Goal: Task Accomplishment & Management: Manage account settings

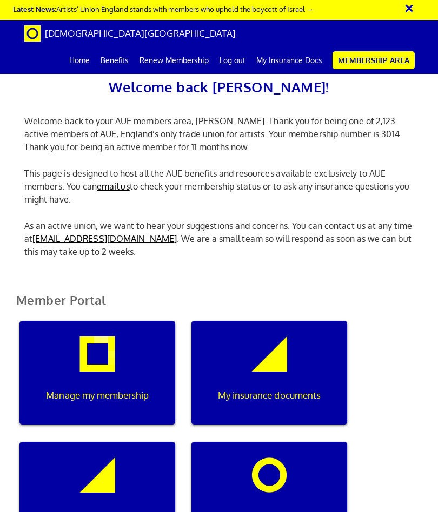
scroll to position [0, 3]
click at [98, 366] on div "Manage my membership" at bounding box center [97, 373] width 156 height 104
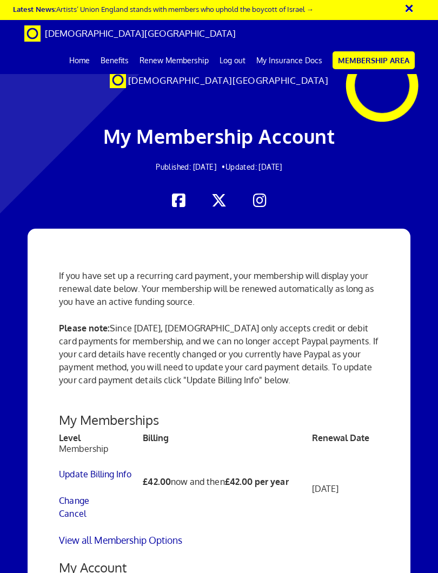
scroll to position [157, 0]
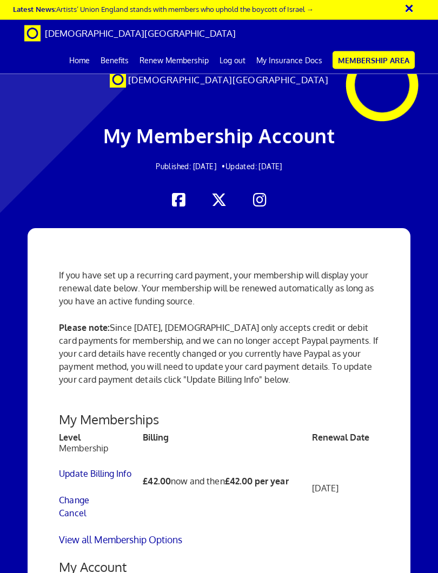
click at [81, 508] on link "Cancel" at bounding box center [72, 513] width 27 height 11
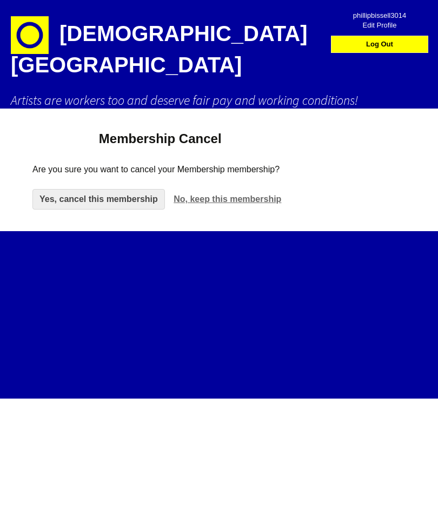
click at [116, 189] on link "Yes, cancel this membership" at bounding box center [98, 199] width 132 height 21
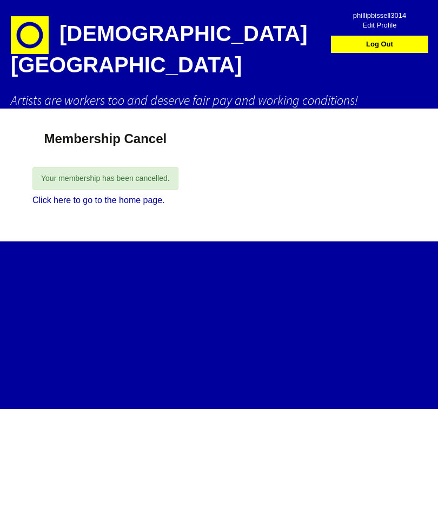
click at [136, 196] on link "Click here to go to the home page." at bounding box center [98, 200] width 132 height 9
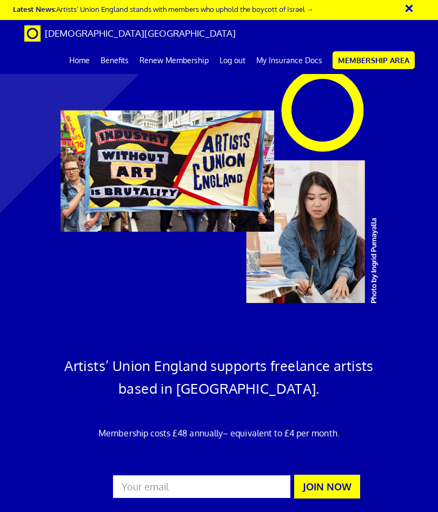
scroll to position [0, 15]
click at [392, 62] on link "Membership Area" at bounding box center [373, 60] width 82 height 18
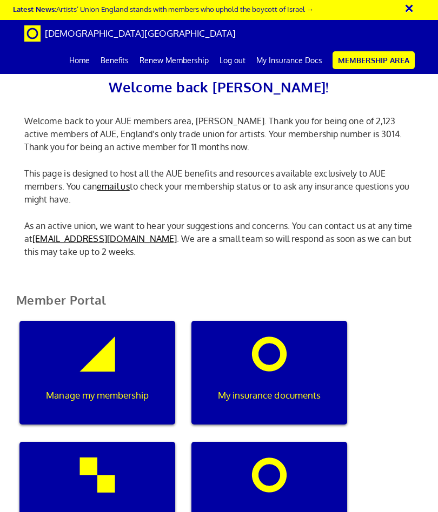
scroll to position [0, 3]
click at [120, 352] on div "Manage my membership" at bounding box center [97, 373] width 156 height 104
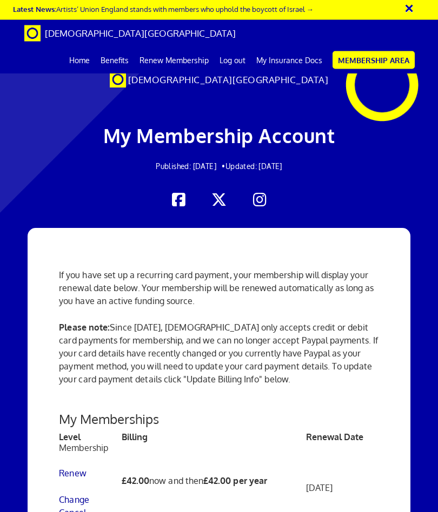
scroll to position [208, 0]
click at [80, 495] on link "Change" at bounding box center [74, 500] width 30 height 11
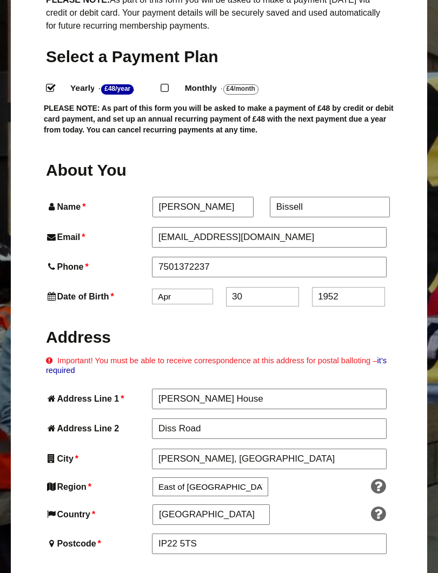
scroll to position [378, 0]
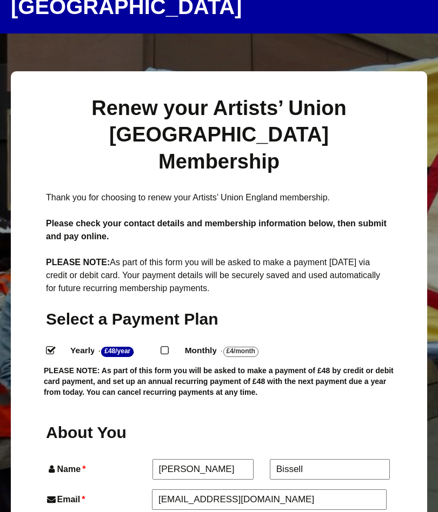
scroll to position [0, 0]
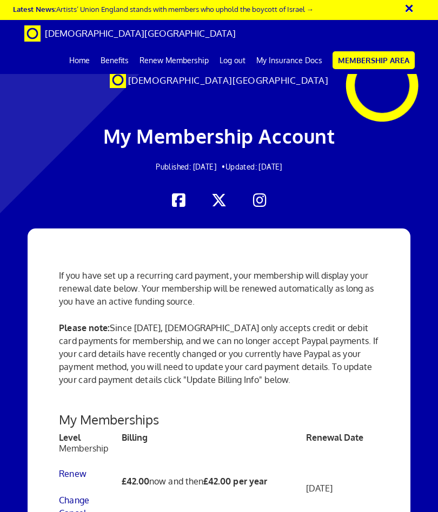
scroll to position [0, 15]
click at [83, 508] on link "Cancel" at bounding box center [72, 513] width 27 height 11
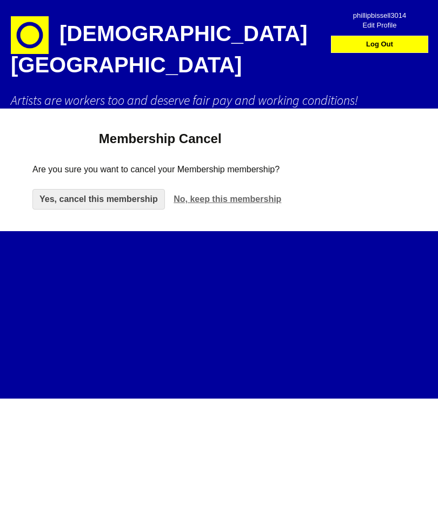
click at [127, 189] on link "Yes, cancel this membership" at bounding box center [98, 199] width 132 height 21
